Goal: Entertainment & Leisure: Browse casually

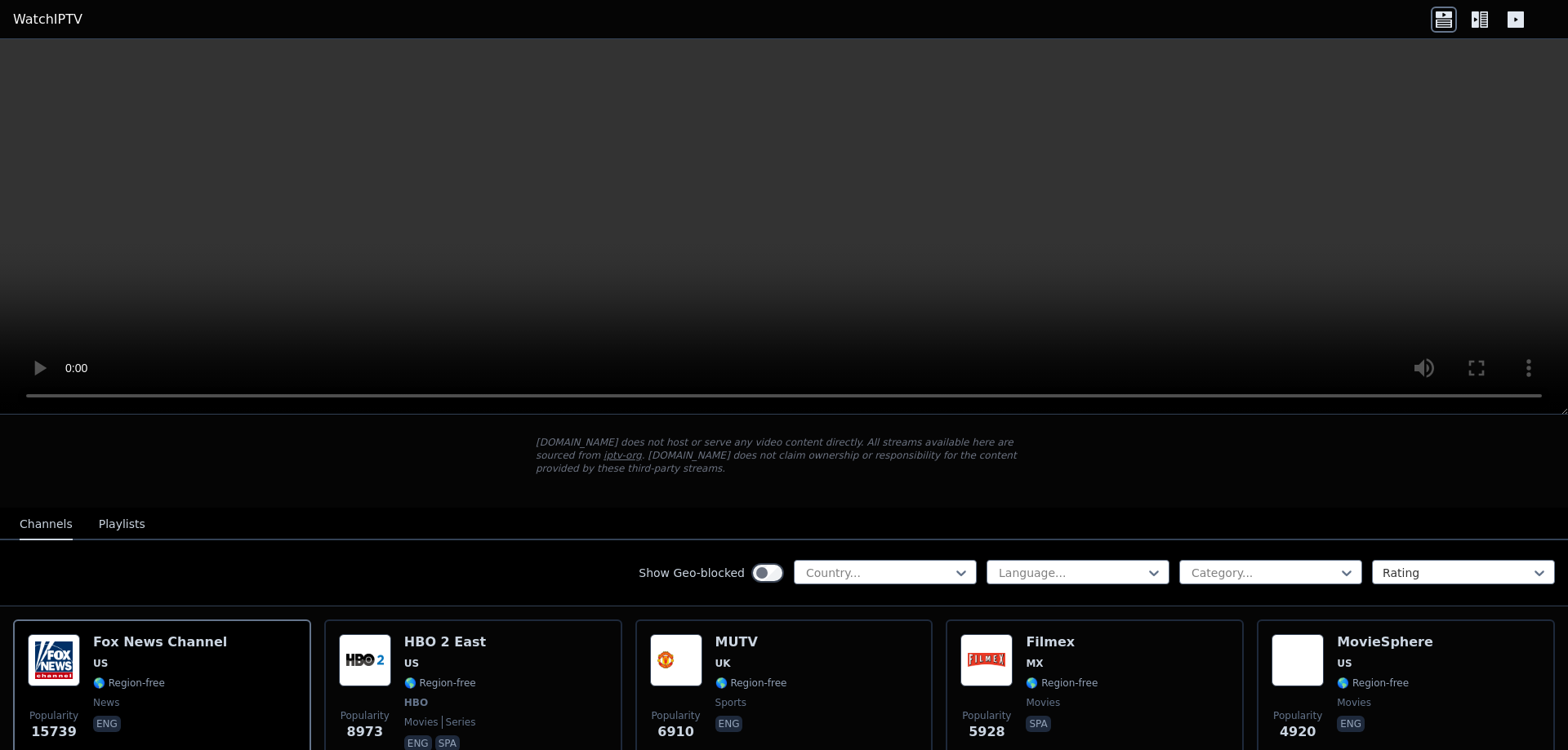
scroll to position [81, 0]
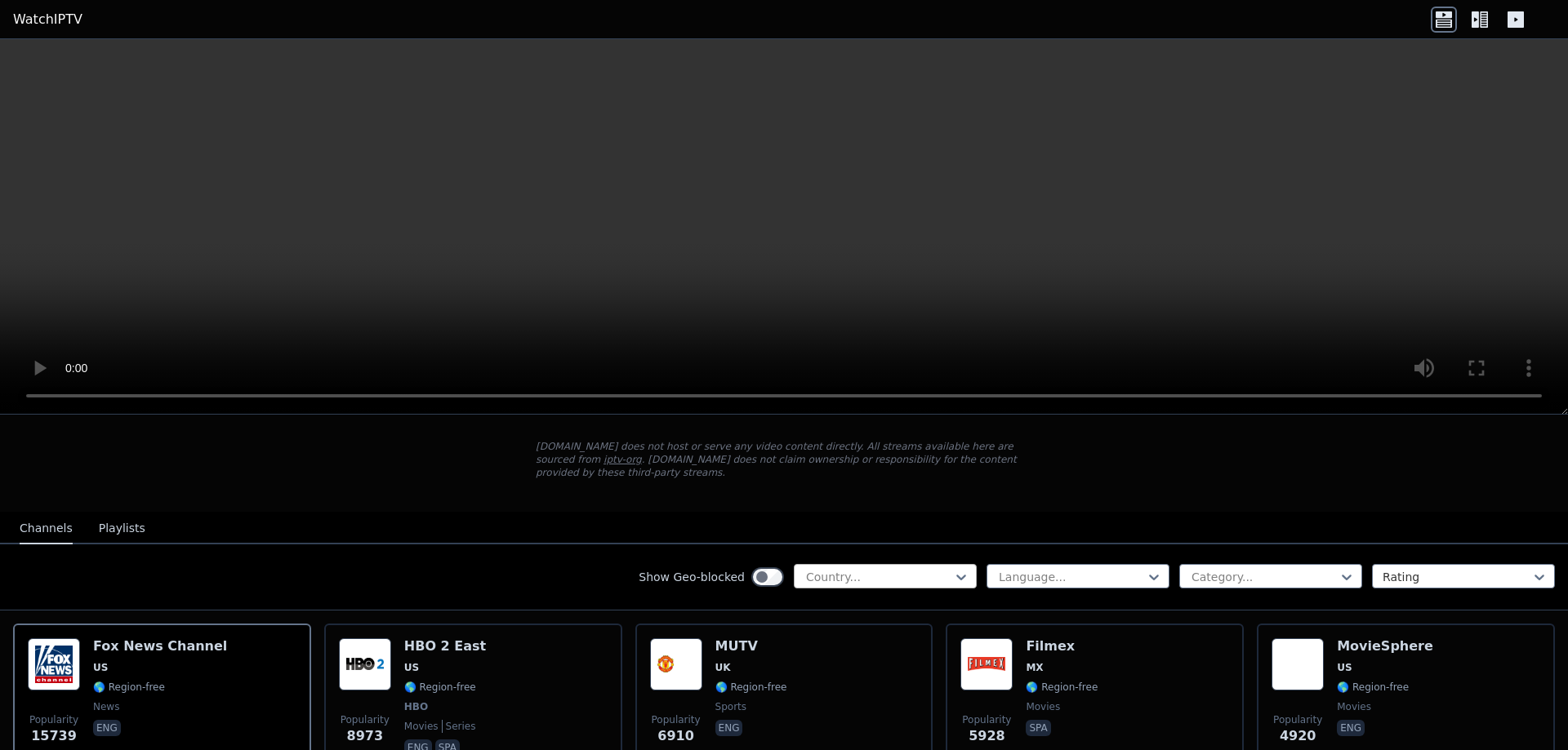
click at [935, 569] on div at bounding box center [878, 577] width 148 height 17
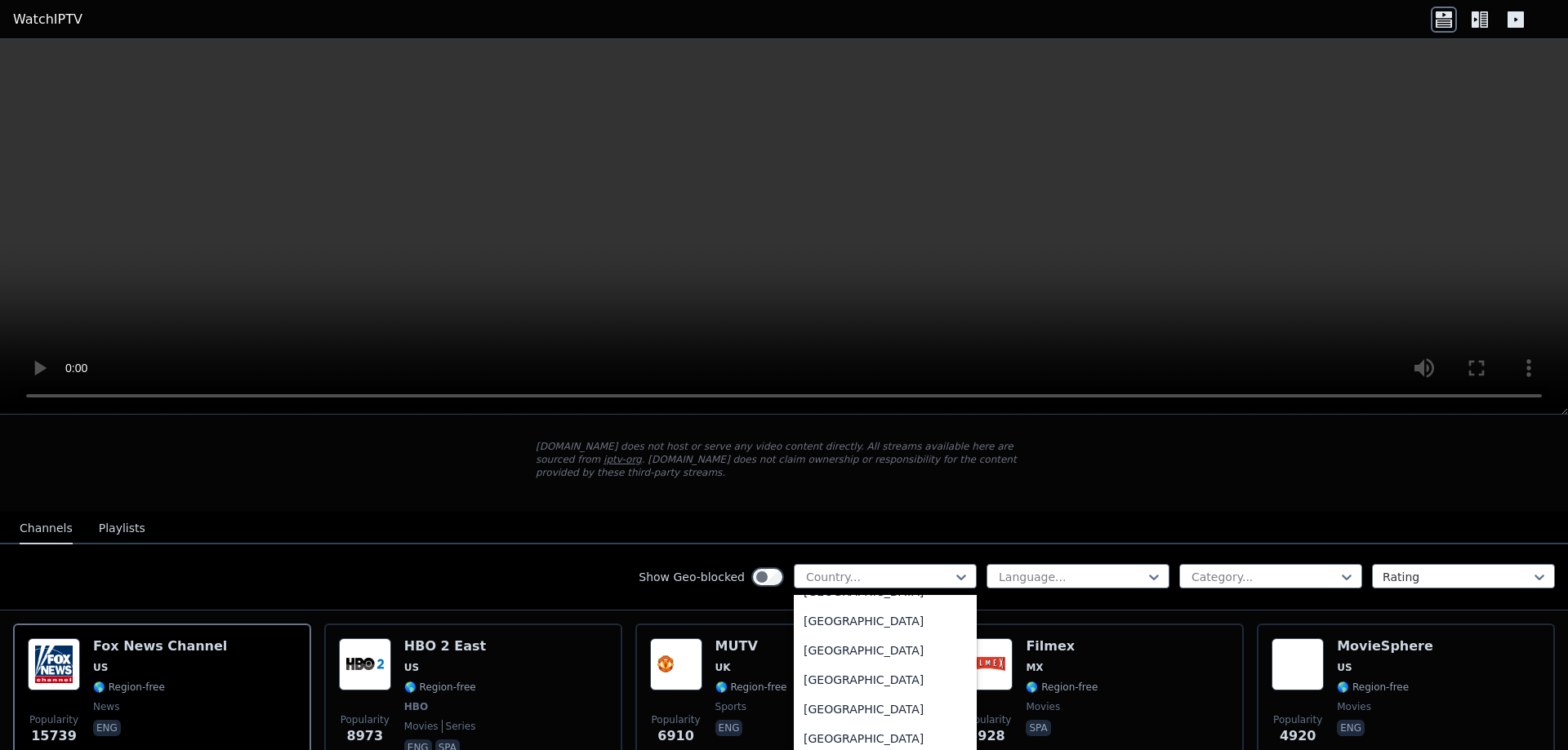
scroll to position [1878, 0]
click at [823, 621] on div "[GEOGRAPHIC_DATA]" at bounding box center [885, 616] width 183 height 29
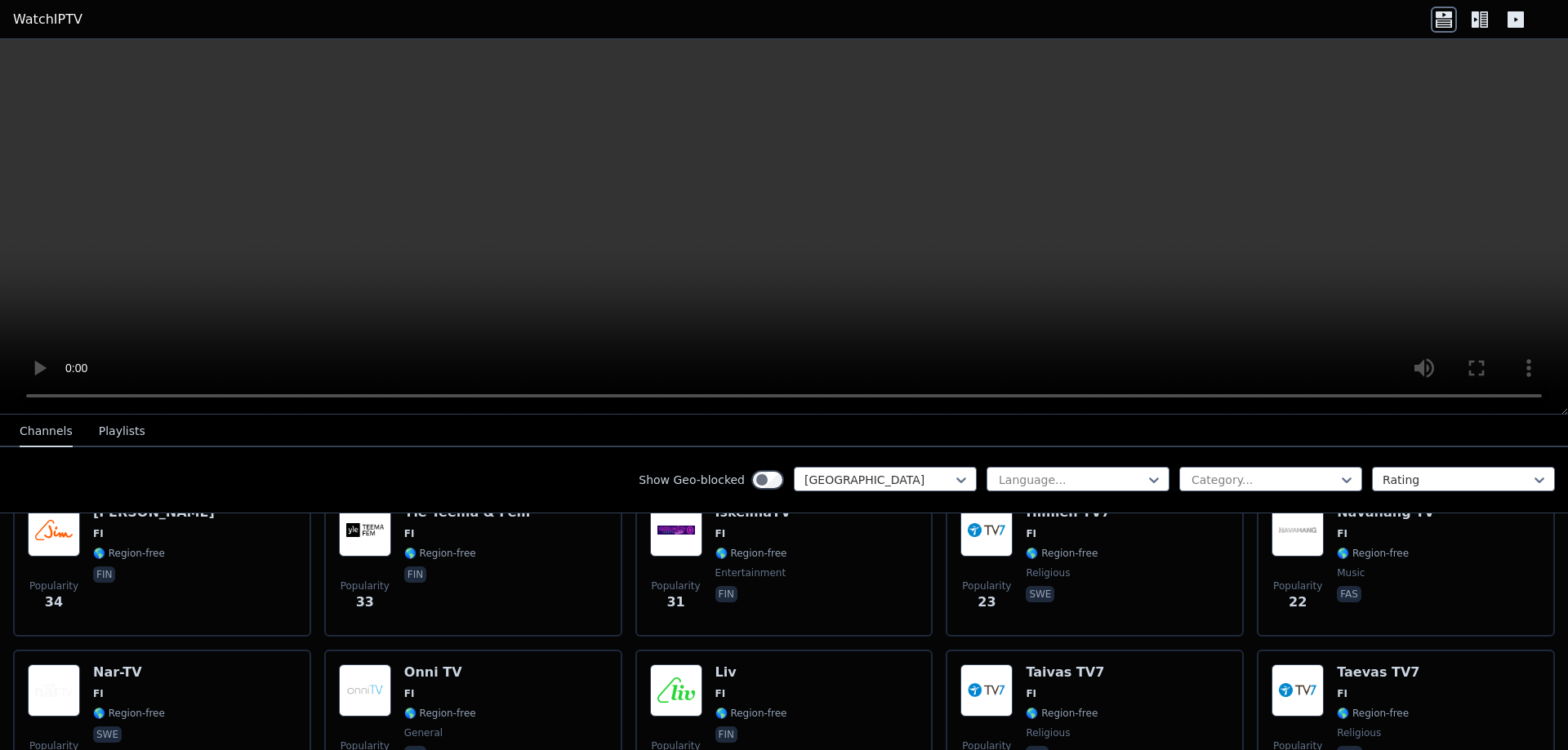
scroll to position [803, 0]
